Goal: Information Seeking & Learning: Learn about a topic

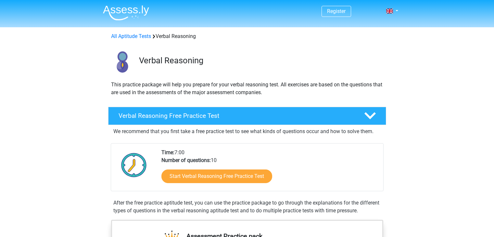
click at [204, 173] on link "Start Verbal Reasoning Free Practice Test" at bounding box center [216, 177] width 111 height 14
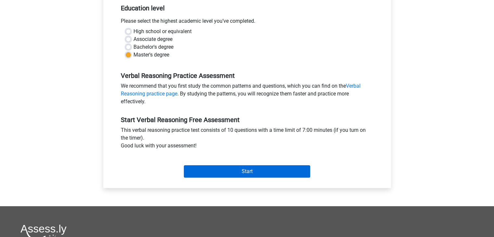
scroll to position [143, 0]
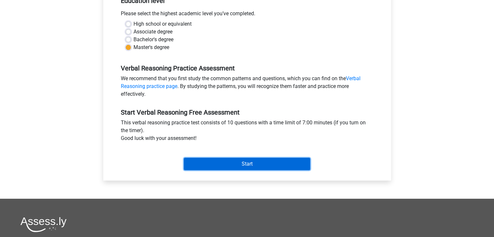
click at [243, 164] on input "Start" at bounding box center [247, 164] width 126 height 12
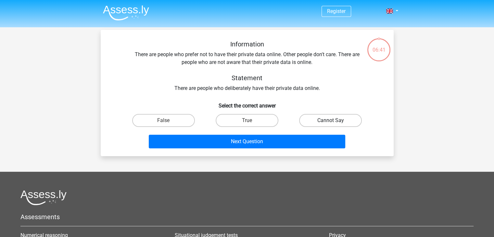
click at [325, 115] on label "Cannot Say" at bounding box center [330, 120] width 63 height 13
click at [331, 121] on input "Cannot Say" at bounding box center [333, 123] width 4 height 4
radio input "true"
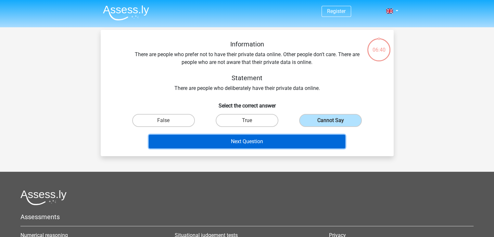
click at [300, 141] on button "Next Question" at bounding box center [247, 142] width 197 height 14
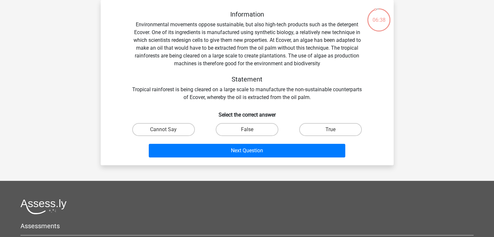
scroll to position [17, 0]
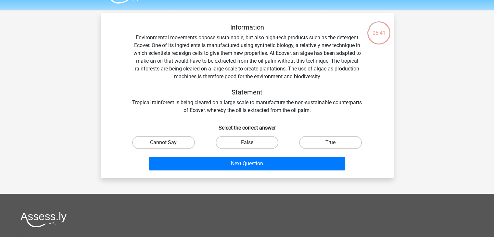
click at [170, 144] on label "Cannot Say" at bounding box center [163, 142] width 63 height 13
click at [168, 144] on input "Cannot Say" at bounding box center [165, 145] width 4 height 4
radio input "true"
click at [320, 142] on label "True" at bounding box center [330, 142] width 63 height 13
click at [331, 143] on input "True" at bounding box center [333, 145] width 4 height 4
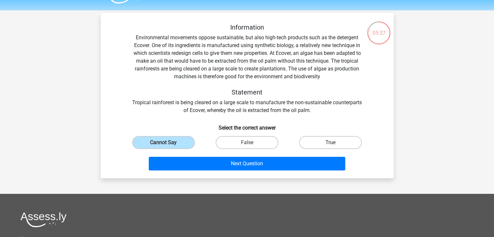
radio input "true"
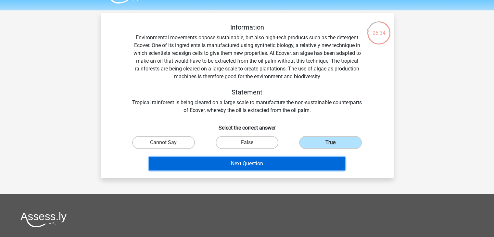
click at [275, 165] on button "Next Question" at bounding box center [247, 164] width 197 height 14
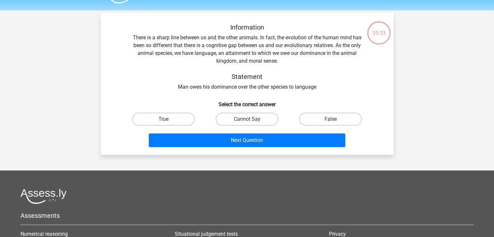
scroll to position [30, 0]
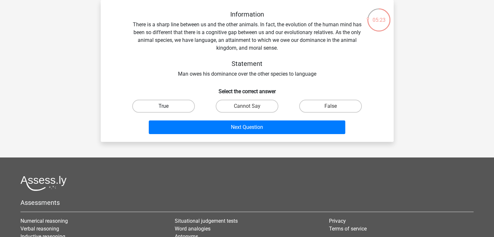
click at [172, 108] on label "True" at bounding box center [163, 106] width 63 height 13
click at [168, 108] on input "True" at bounding box center [165, 108] width 4 height 4
radio input "true"
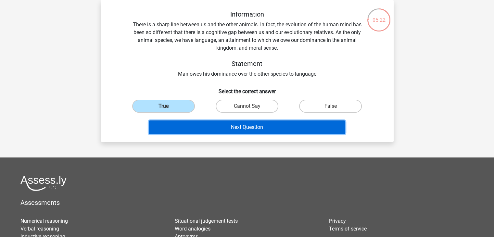
click at [185, 125] on button "Next Question" at bounding box center [247, 128] width 197 height 14
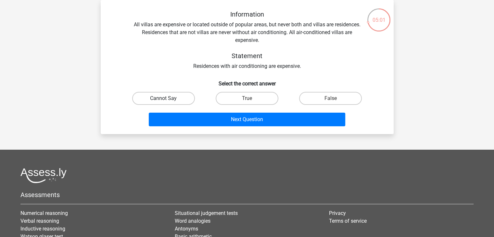
click at [154, 99] on label "Cannot Say" at bounding box center [163, 98] width 63 height 13
click at [163, 99] on input "Cannot Say" at bounding box center [165, 100] width 4 height 4
radio input "true"
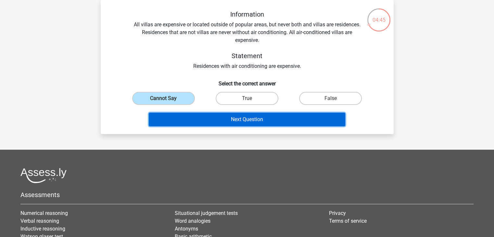
click at [196, 118] on button "Next Question" at bounding box center [247, 120] width 197 height 14
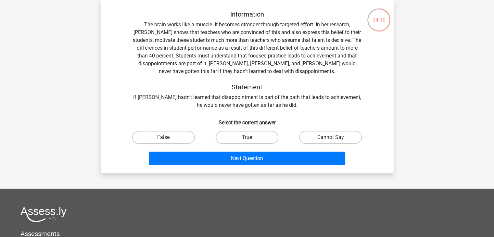
click at [176, 138] on label "False" at bounding box center [163, 137] width 63 height 13
click at [168, 138] on input "False" at bounding box center [165, 139] width 4 height 4
radio input "true"
click at [261, 135] on label "True" at bounding box center [247, 137] width 63 height 13
click at [251, 137] on input "True" at bounding box center [249, 139] width 4 height 4
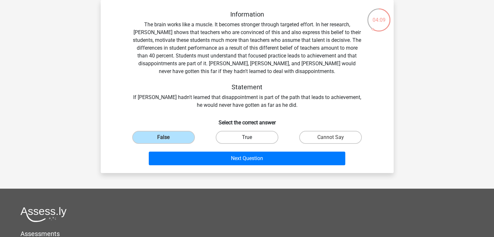
radio input "true"
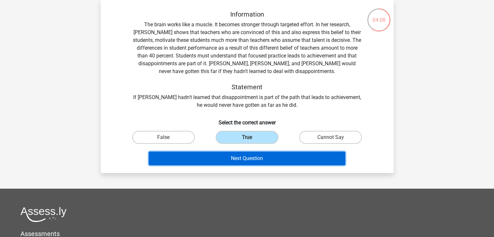
click at [259, 154] on button "Next Question" at bounding box center [247, 159] width 197 height 14
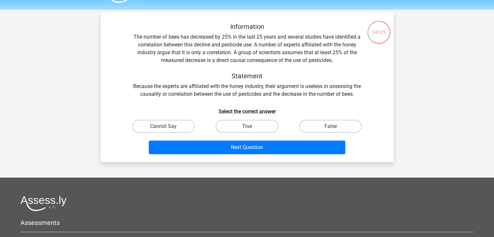
scroll to position [17, 0]
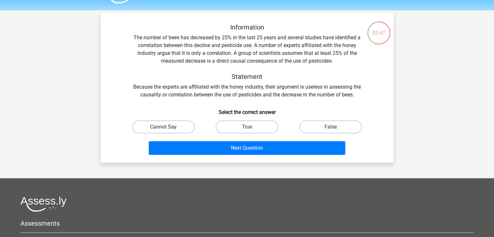
click at [187, 125] on label "Cannot Say" at bounding box center [163, 127] width 63 height 13
click at [168, 127] on input "Cannot Say" at bounding box center [165, 129] width 4 height 4
radio input "true"
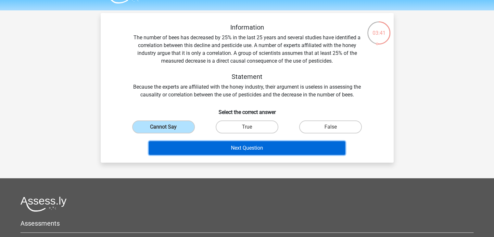
click at [208, 150] on button "Next Question" at bounding box center [247, 148] width 197 height 14
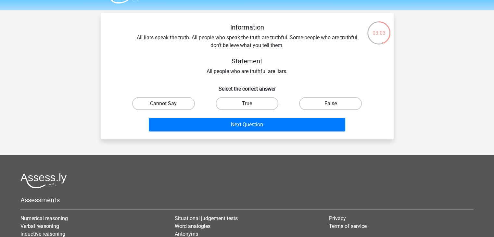
click at [164, 100] on label "Cannot Say" at bounding box center [163, 103] width 63 height 13
click at [164, 104] on input "Cannot Say" at bounding box center [165, 106] width 4 height 4
radio input "true"
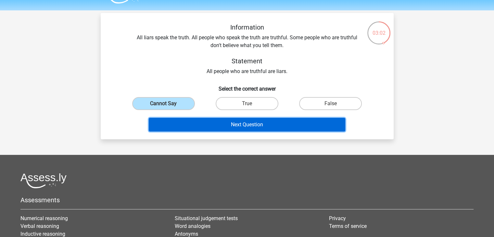
click at [182, 124] on button "Next Question" at bounding box center [247, 125] width 197 height 14
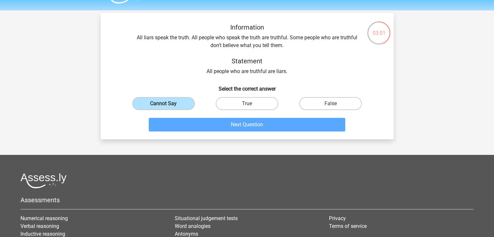
scroll to position [30, 0]
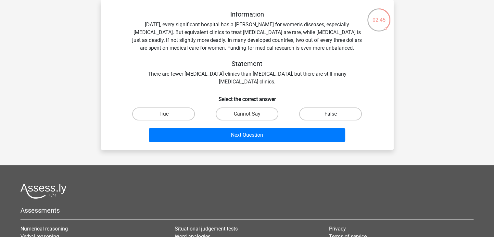
click at [318, 119] on label "False" at bounding box center [330, 114] width 63 height 13
click at [331, 118] on input "False" at bounding box center [333, 116] width 4 height 4
radio input "true"
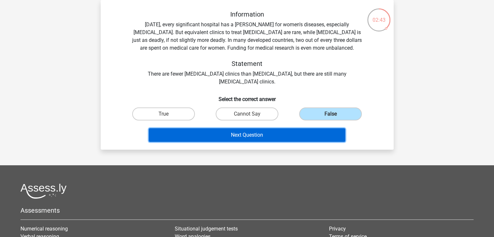
click at [317, 128] on button "Next Question" at bounding box center [247, 135] width 197 height 14
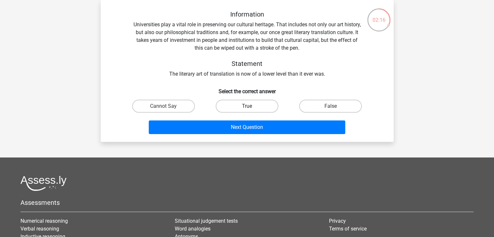
click at [275, 104] on label "True" at bounding box center [247, 106] width 63 height 13
click at [251, 106] on input "True" at bounding box center [249, 108] width 4 height 4
radio input "true"
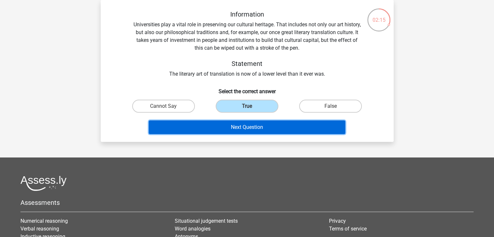
click at [271, 134] on button "Next Question" at bounding box center [247, 128] width 197 height 14
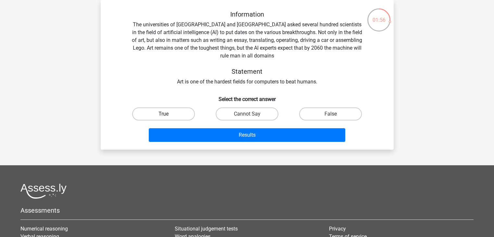
click at [174, 114] on label "True" at bounding box center [163, 114] width 63 height 13
click at [168, 114] on input "True" at bounding box center [165, 116] width 4 height 4
radio input "true"
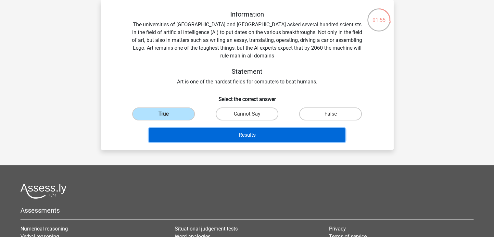
click at [191, 132] on button "Results" at bounding box center [247, 135] width 197 height 14
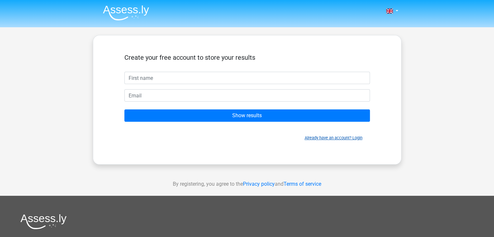
click at [321, 137] on link "Already have an account? Login" at bounding box center [334, 137] width 58 height 5
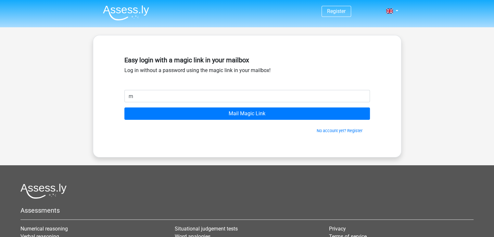
type input "mmichail1311@gmail.com"
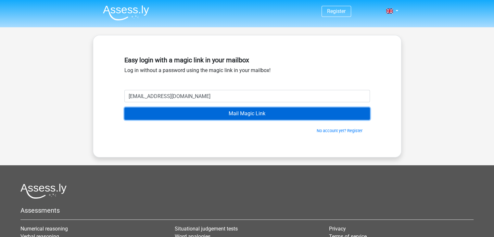
click at [222, 112] on input "Mail Magic Link" at bounding box center [247, 114] width 246 height 12
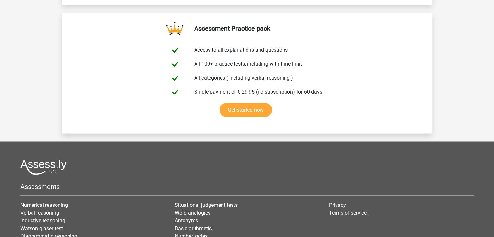
scroll to position [1169, 0]
